Goal: Transaction & Acquisition: Purchase product/service

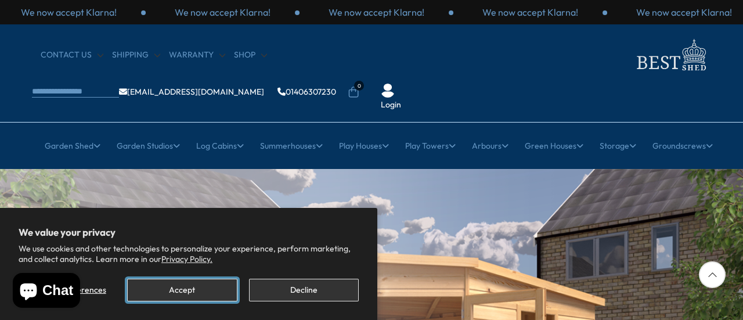
click at [164, 290] on button "Accept" at bounding box center [182, 290] width 110 height 23
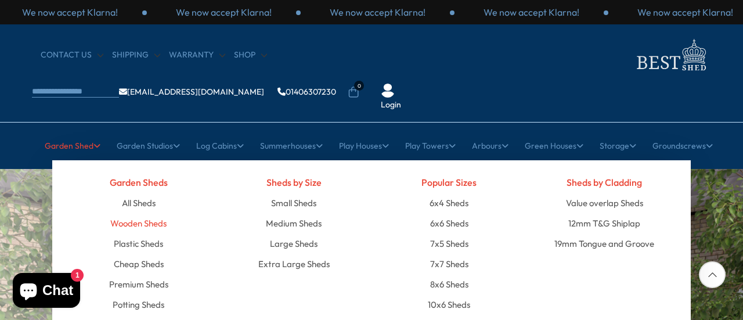
click at [135, 213] on link "Wooden Sheds" at bounding box center [138, 223] width 56 height 20
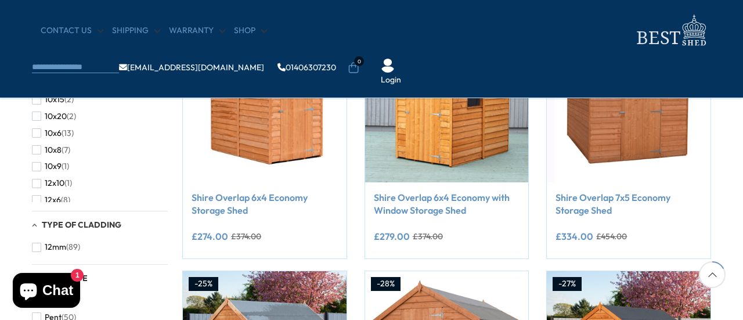
scroll to position [256, 0]
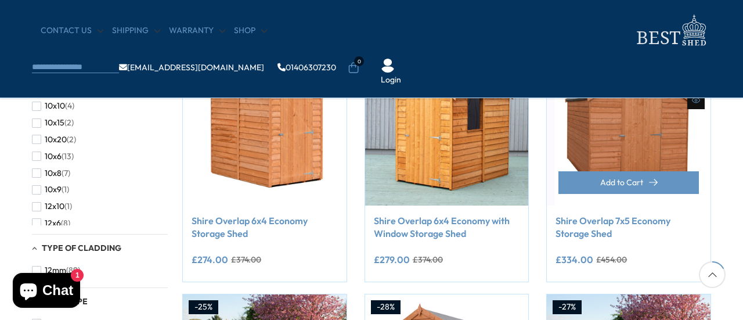
click at [619, 221] on link "Shire Overlap 7x5 Economy Storage Shed" at bounding box center [629, 227] width 146 height 26
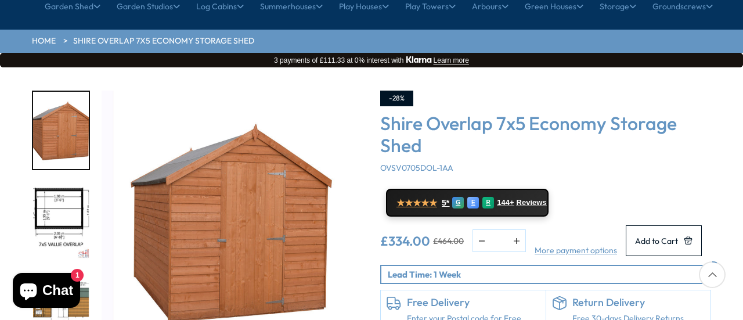
scroll to position [163, 0]
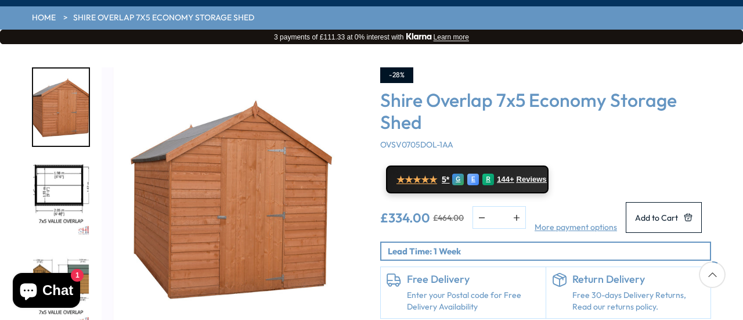
click at [74, 250] on img "3 / 8" at bounding box center [61, 288] width 56 height 77
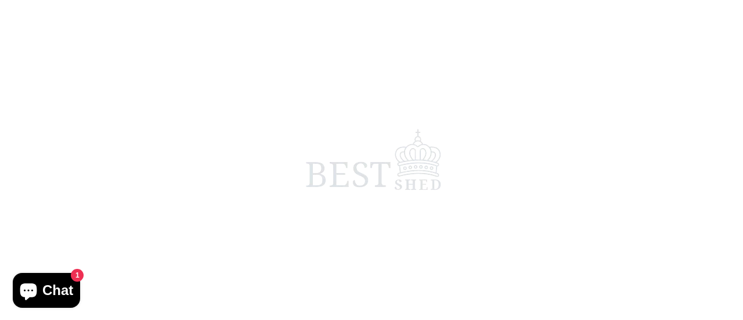
scroll to position [256, 0]
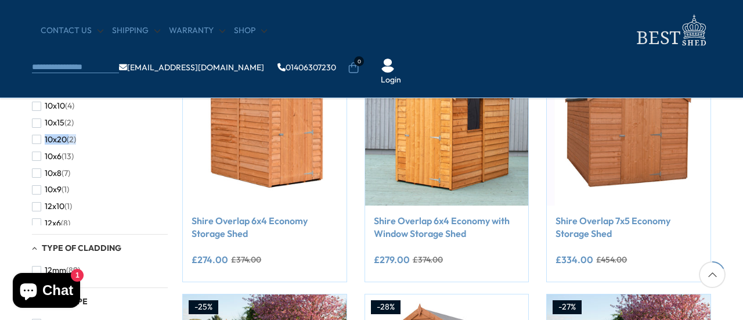
drag, startPoint x: 164, startPoint y: 117, endPoint x: 166, endPoint y: 131, distance: 14.6
click at [166, 131] on div "10x10 (4) 10x15 (2) 10x20 (2) 10x6 (13) 10x8 (7) 10x9 (1) 12x10 (1) 12x6 (8) 12…" at bounding box center [100, 162] width 136 height 128
click at [37, 148] on span "button" at bounding box center [36, 147] width 9 height 9
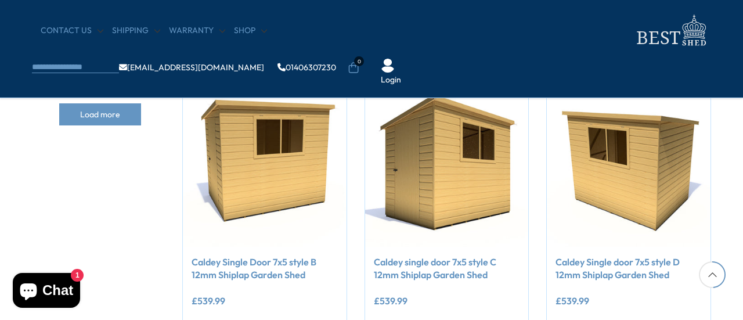
scroll to position [743, 0]
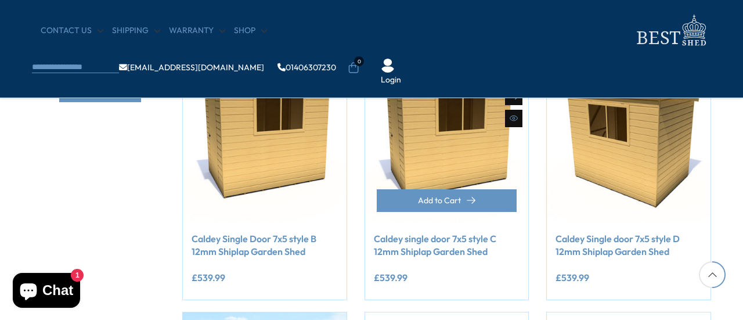
click at [439, 184] on img at bounding box center [447, 142] width 164 height 164
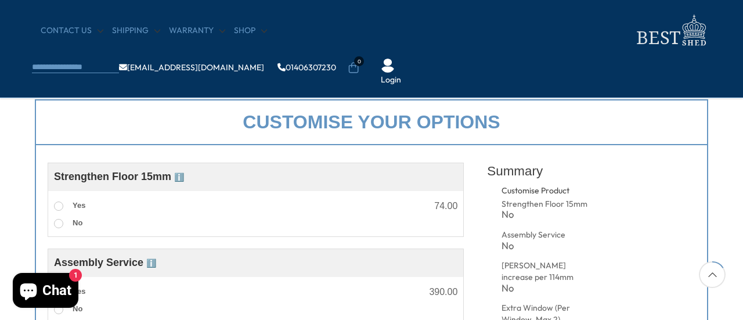
scroll to position [372, 0]
